Goal: Task Accomplishment & Management: Use online tool/utility

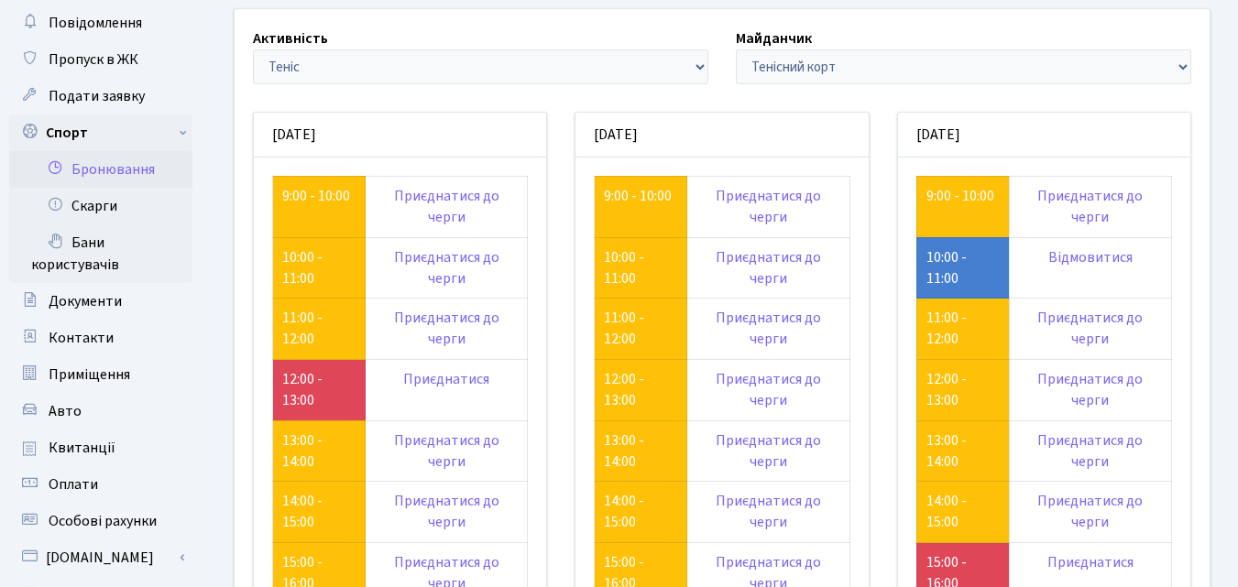
scroll to position [92, 0]
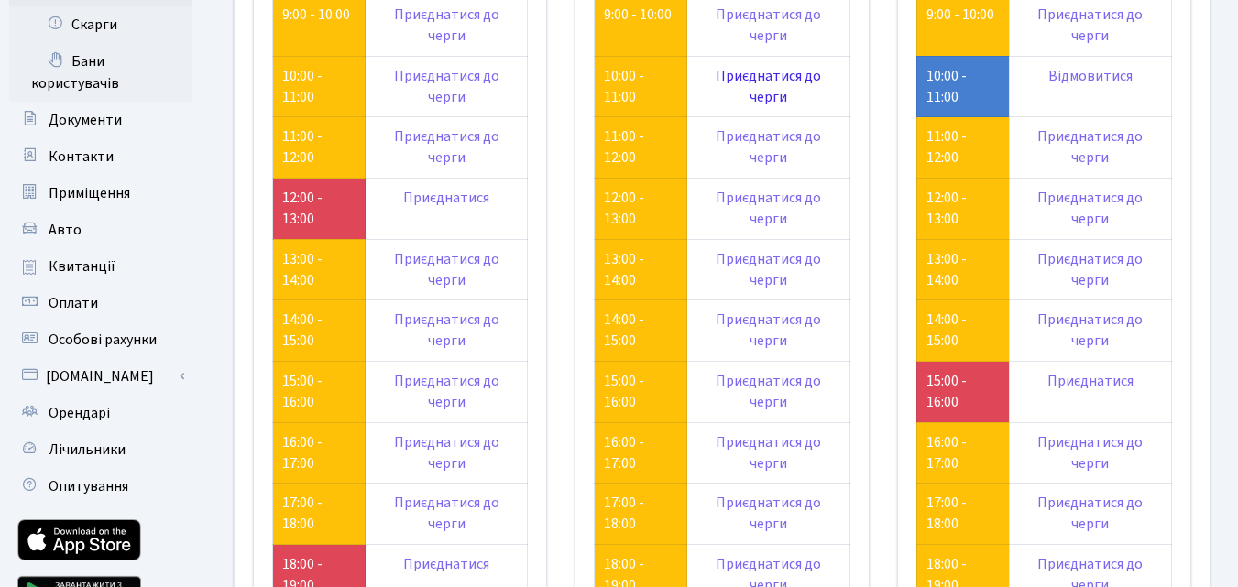
scroll to position [275, 0]
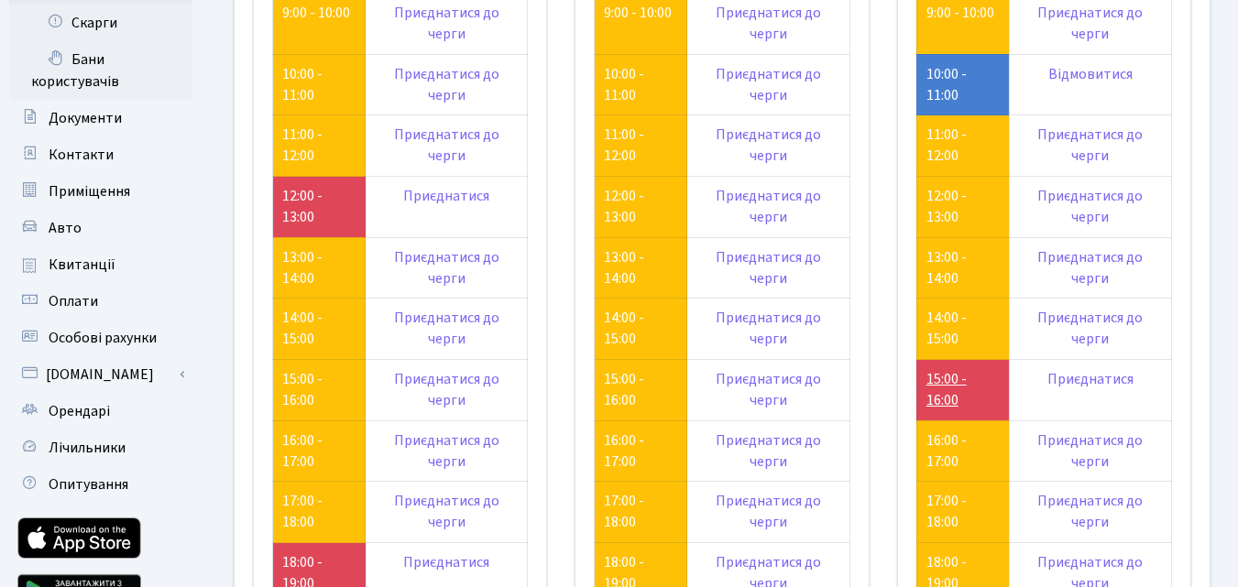
click at [947, 383] on link "15:00 - 16:00" at bounding box center [946, 389] width 40 height 41
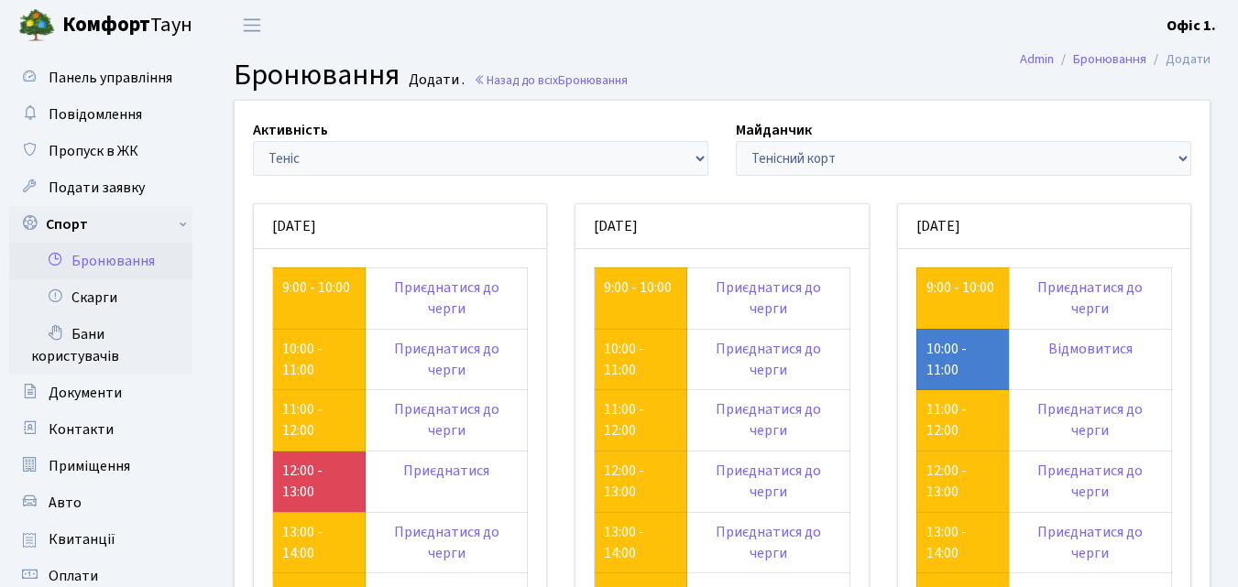
scroll to position [275, 0]
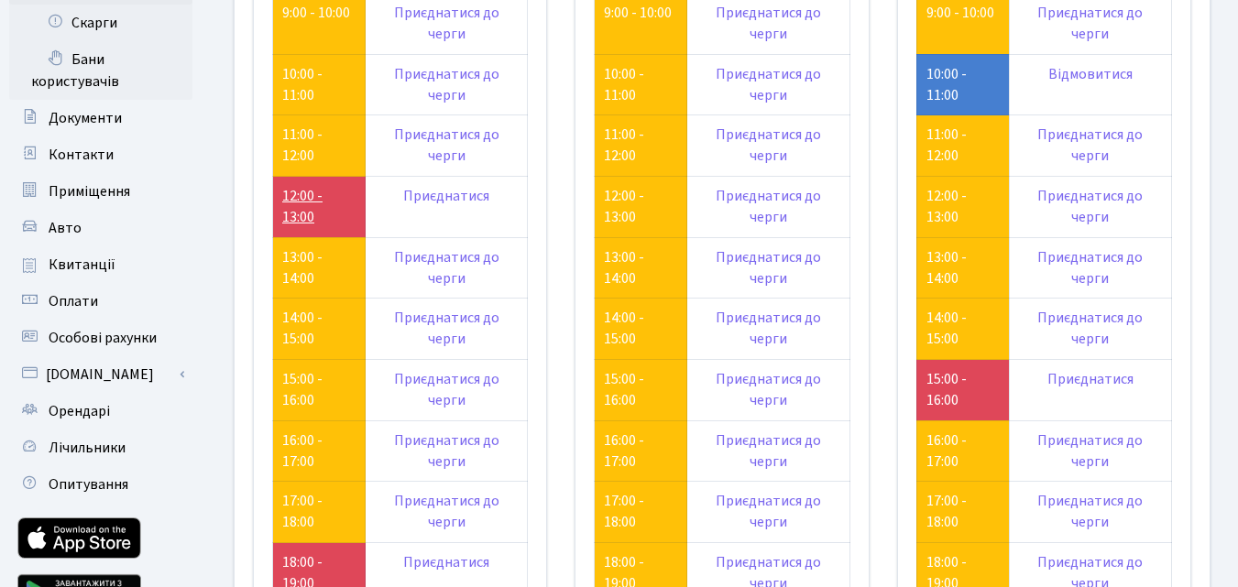
click at [307, 217] on link "12:00 - 13:00" at bounding box center [302, 206] width 40 height 41
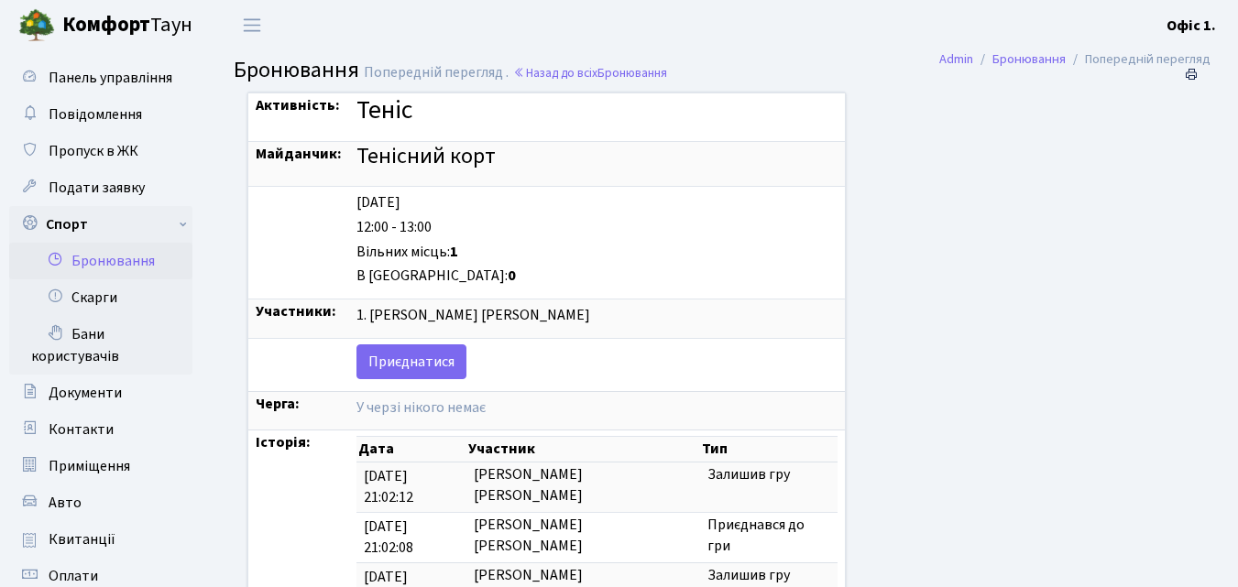
scroll to position [92, 0]
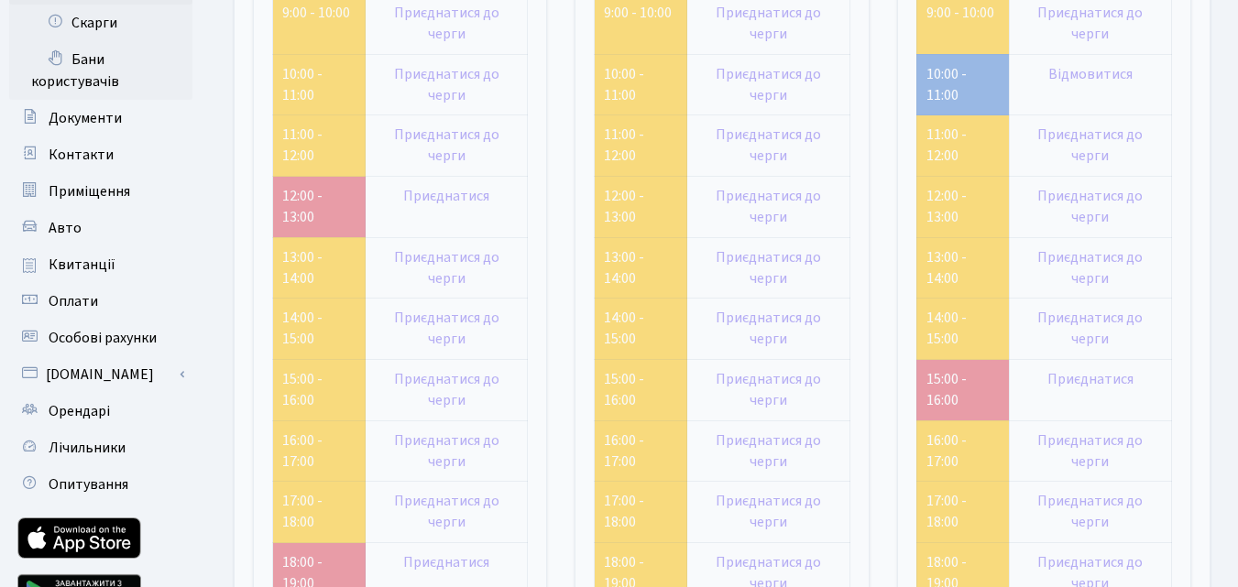
scroll to position [275, 0]
click at [307, 261] on link "13:00 - 14:00" at bounding box center [302, 267] width 40 height 41
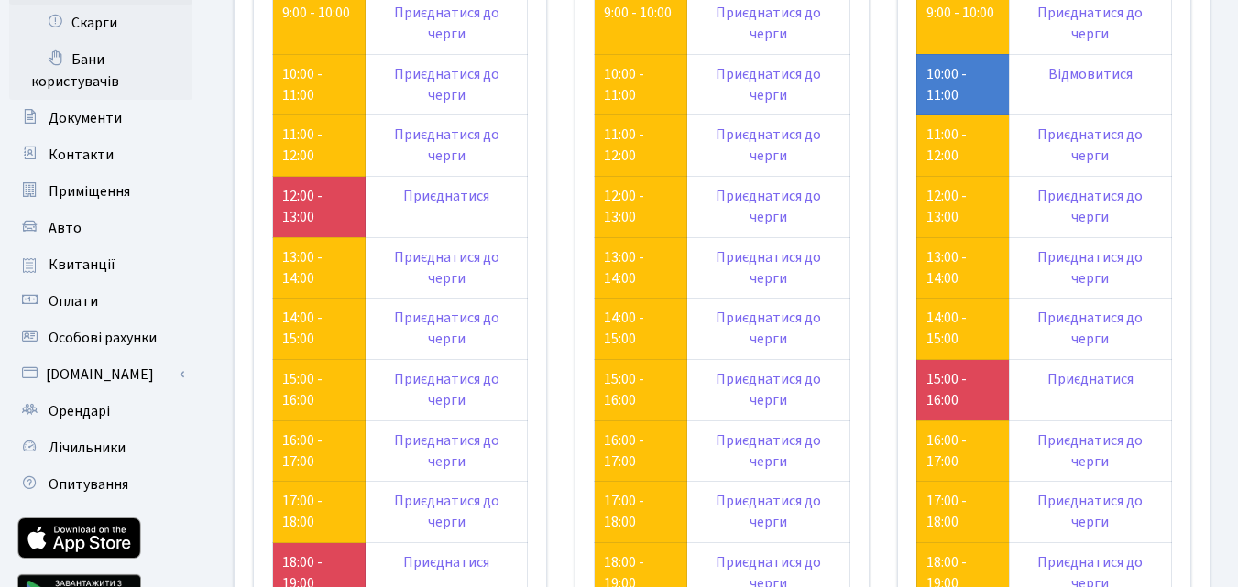
scroll to position [275, 0]
click at [945, 83] on link "10:00 - 11:00" at bounding box center [946, 84] width 40 height 41
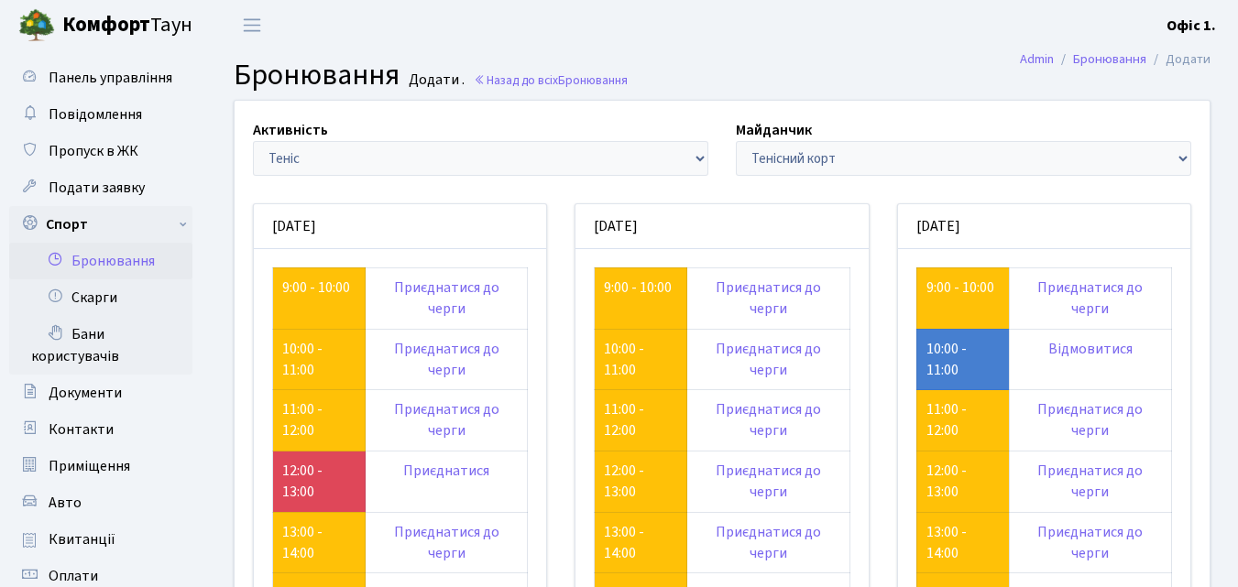
scroll to position [275, 0]
